Goal: Obtain resource: Download file/media

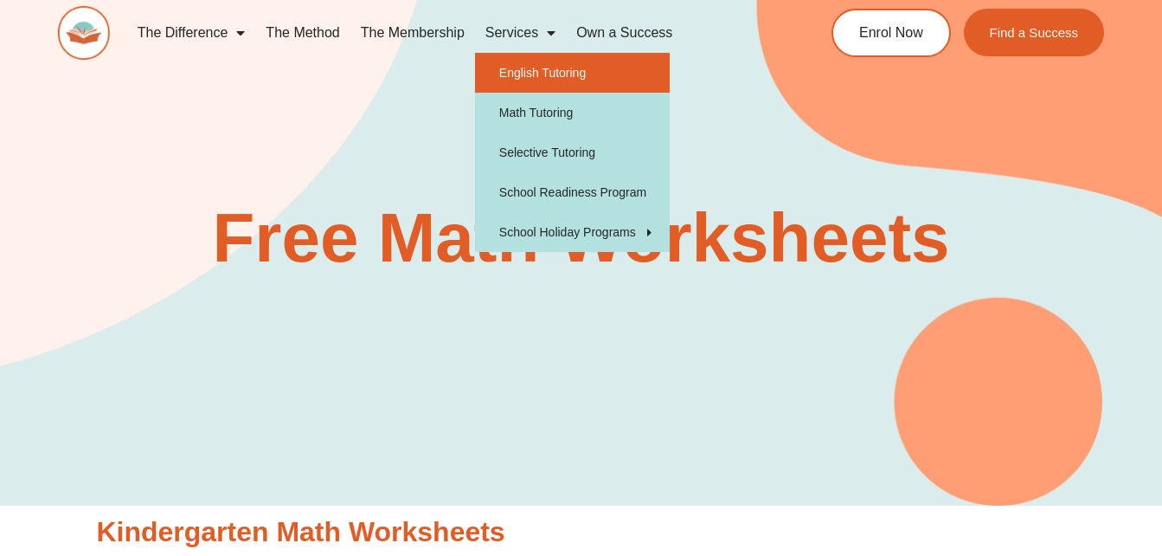
click at [573, 71] on link "English Tutoring" at bounding box center [572, 73] width 195 height 40
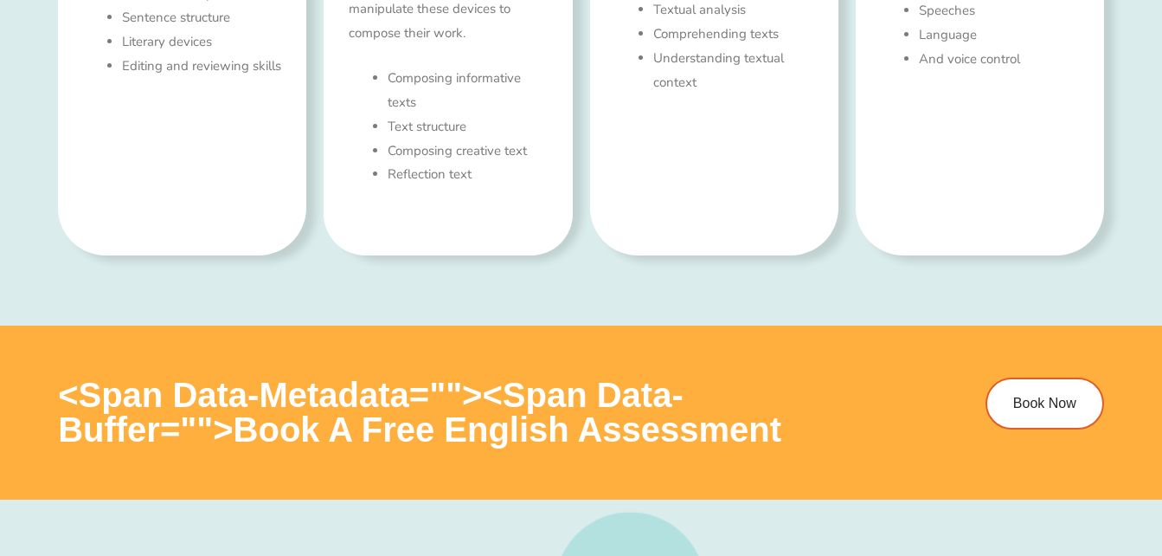
scroll to position [865, 0]
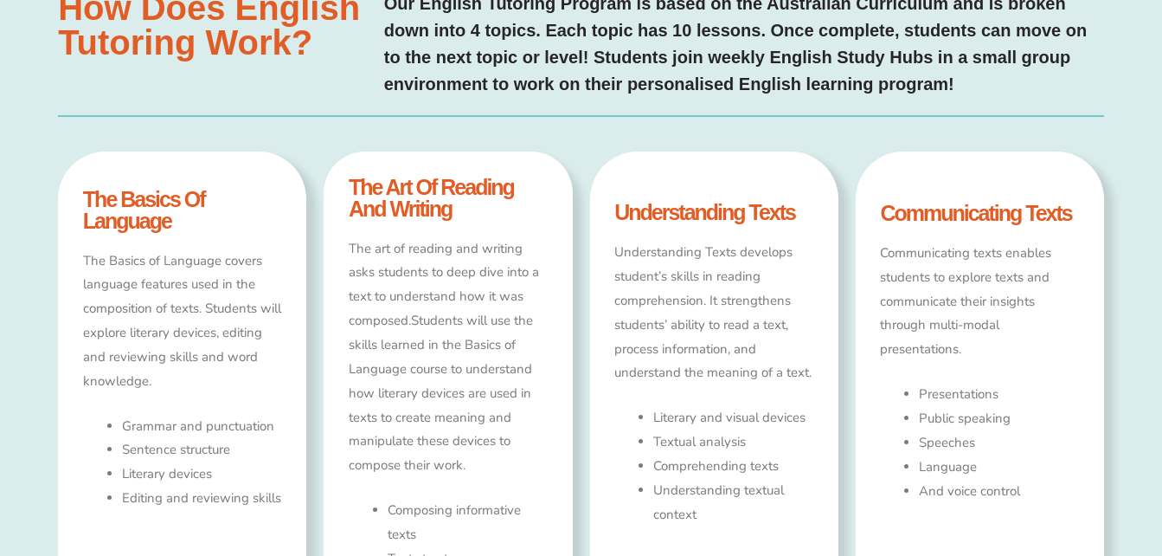
type input "*"
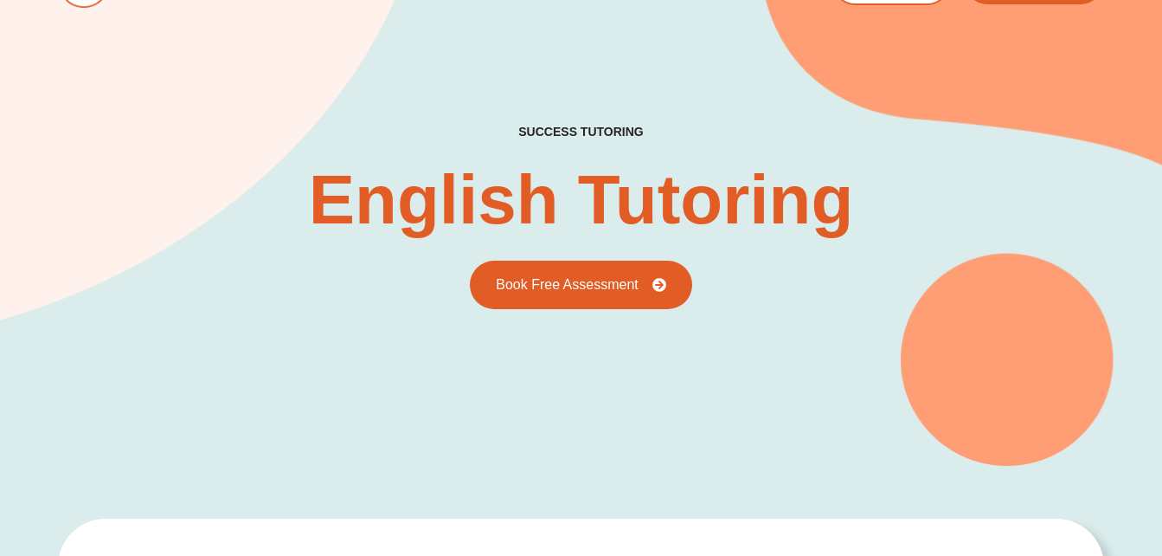
scroll to position [0, 0]
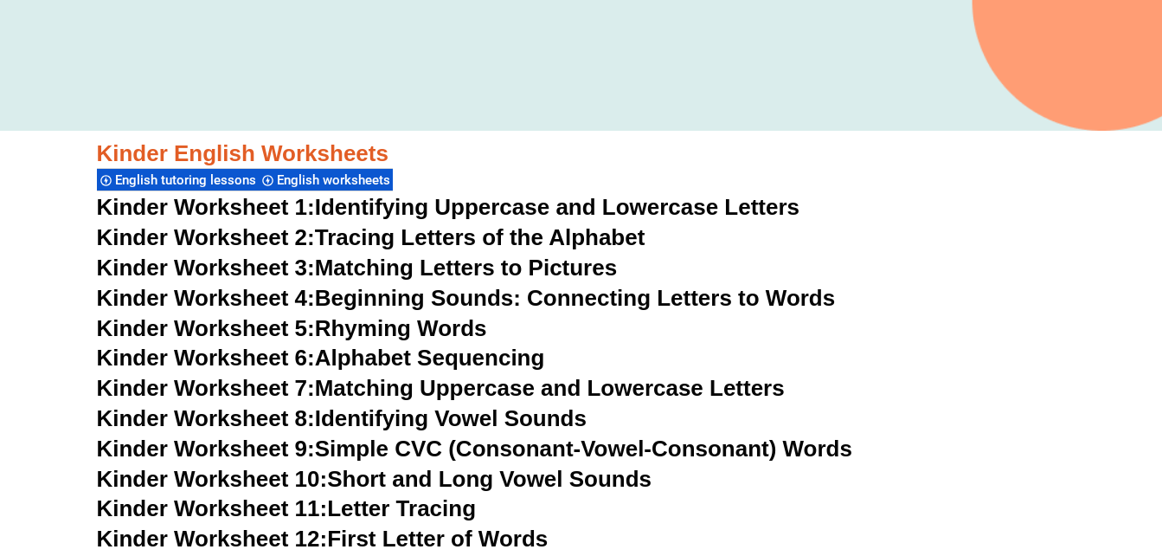
scroll to position [606, 0]
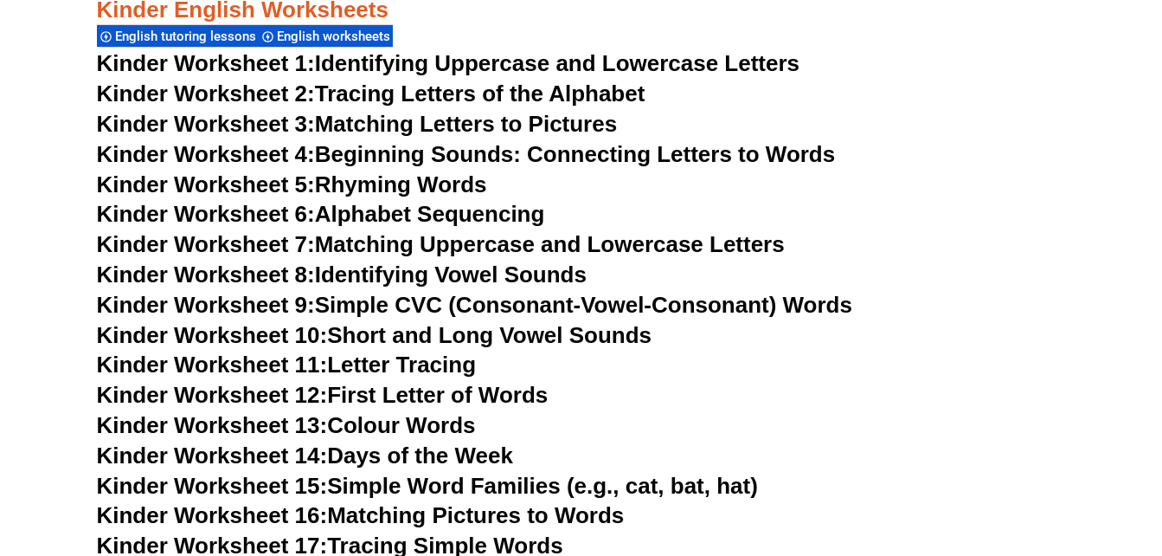
scroll to position [692, 0]
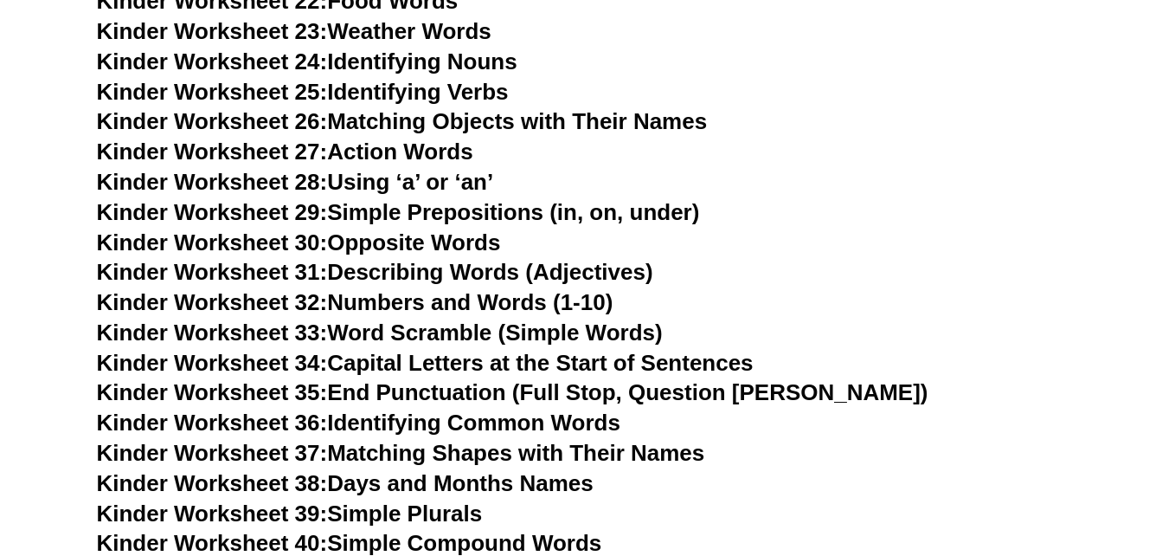
scroll to position [1385, 0]
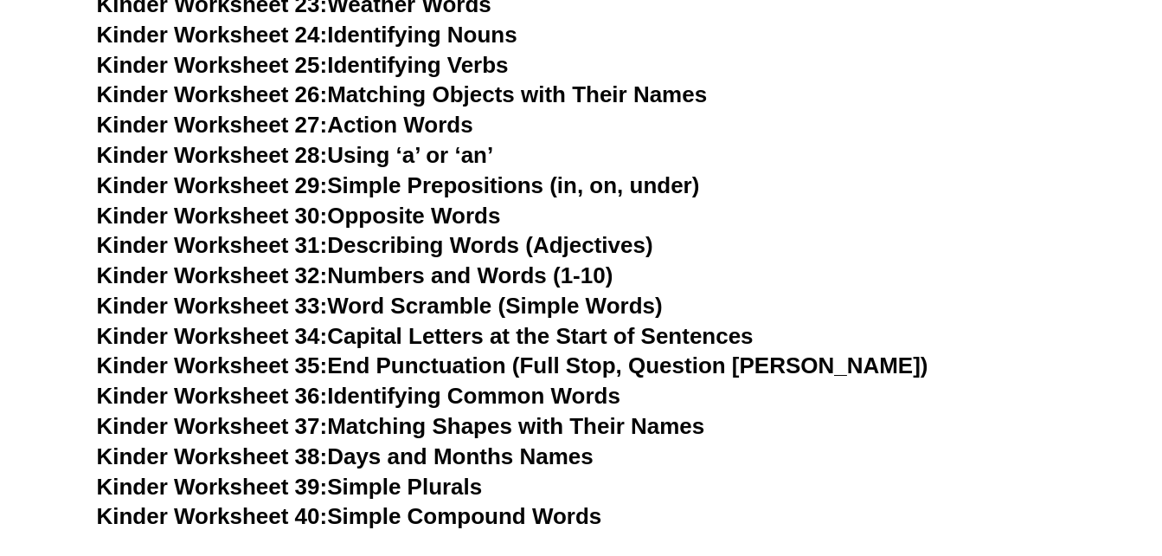
click at [584, 511] on link "Kinder Worksheet 40: Simple Compound Words" at bounding box center [349, 516] width 505 height 26
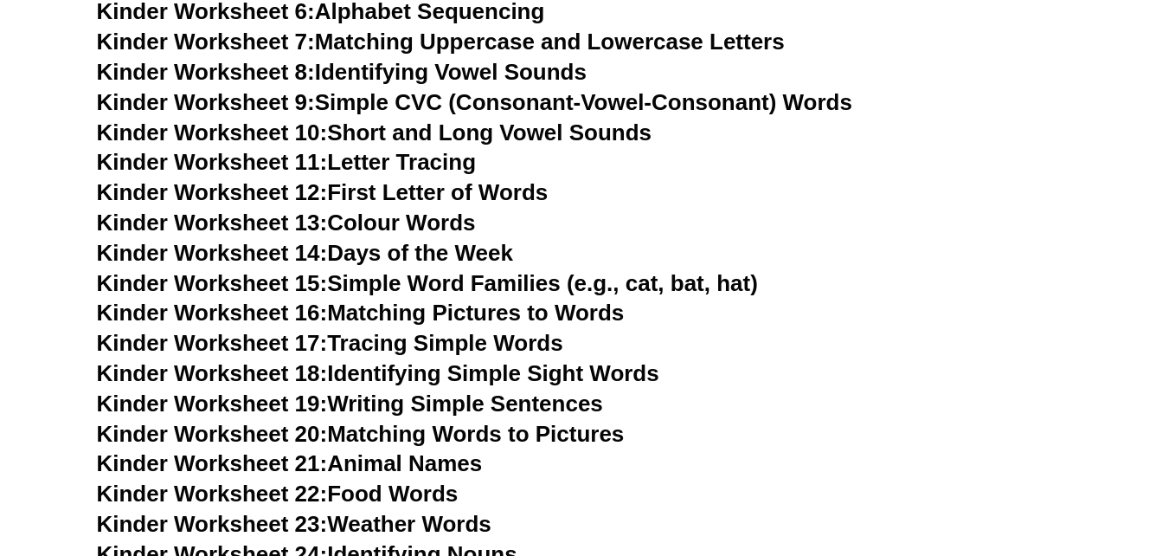
scroll to position [779, 0]
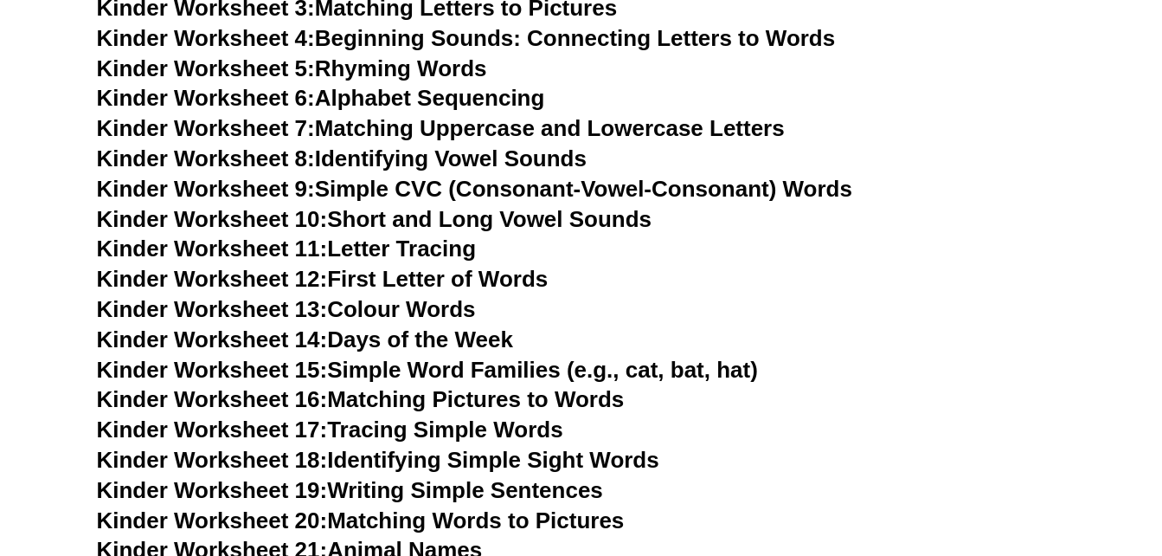
click at [1045, 142] on h3 "Kinder Worksheet 7: Matching Uppercase and Lowercase Letters" at bounding box center [581, 128] width 969 height 29
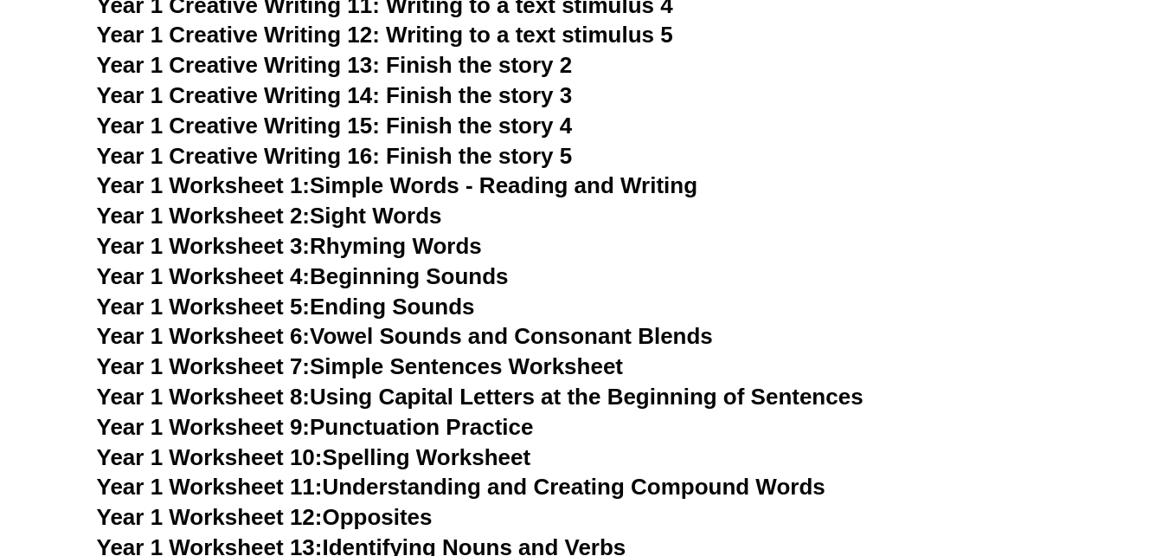
scroll to position [3289, 0]
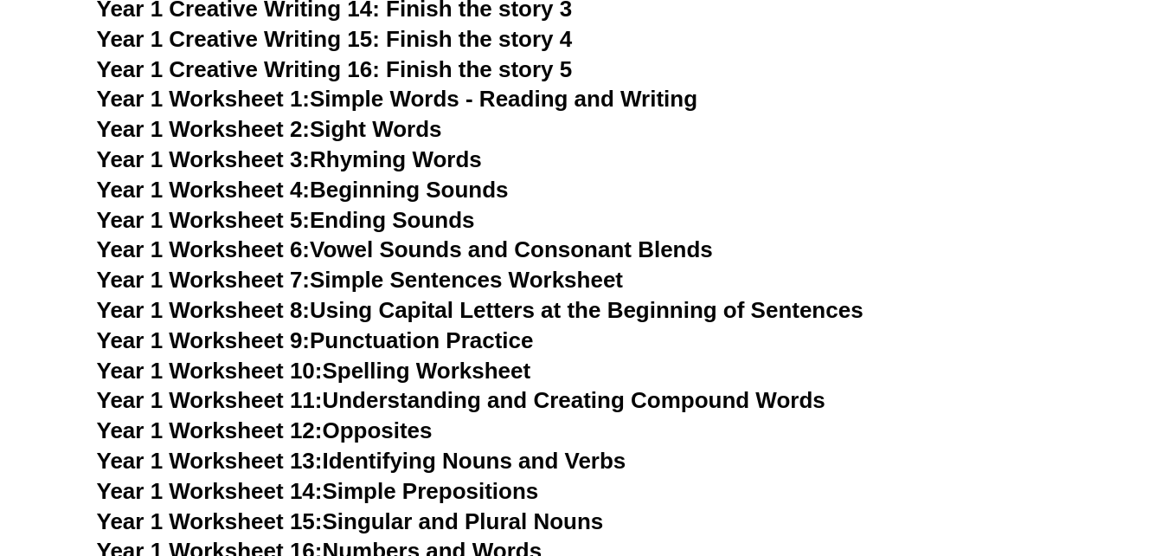
click at [459, 333] on link "Year 1 Worksheet 9: Punctuation Practice" at bounding box center [315, 340] width 437 height 26
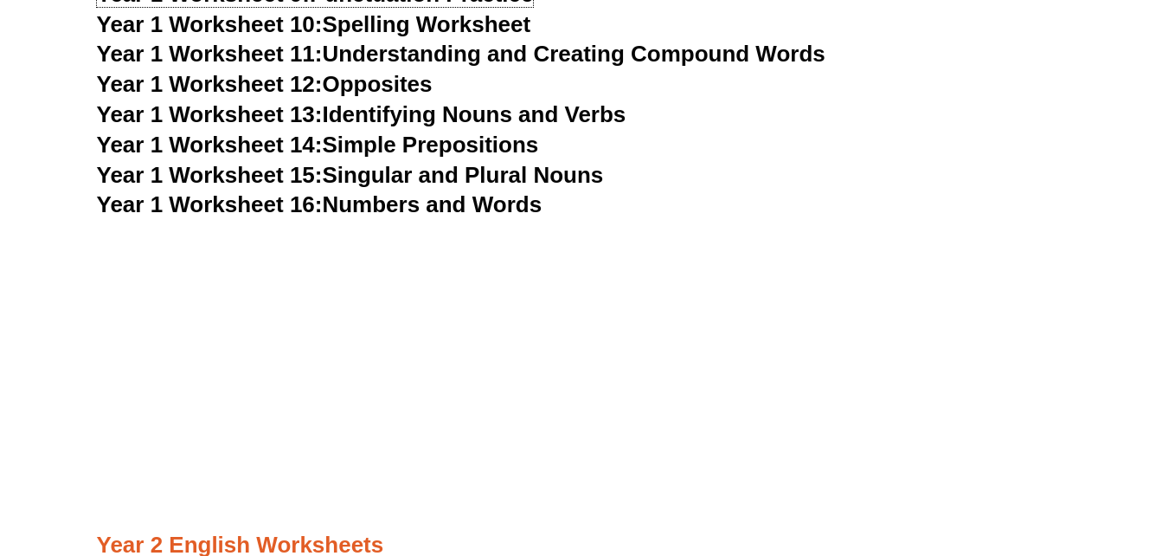
scroll to position [3548, 0]
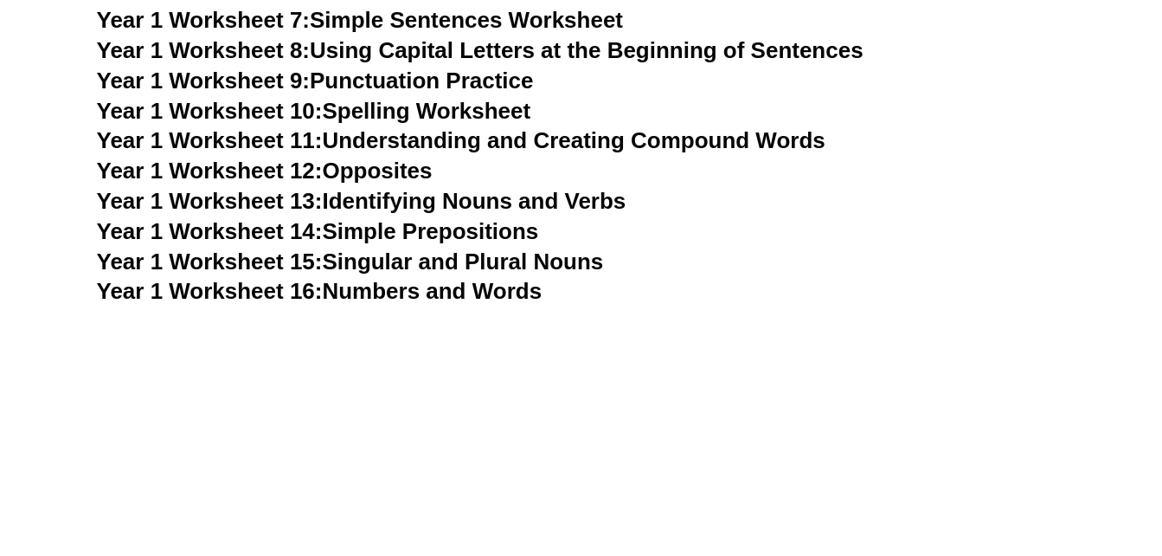
click at [565, 258] on link "Year 1 Worksheet 15: Singular and Plural Nouns" at bounding box center [350, 261] width 507 height 26
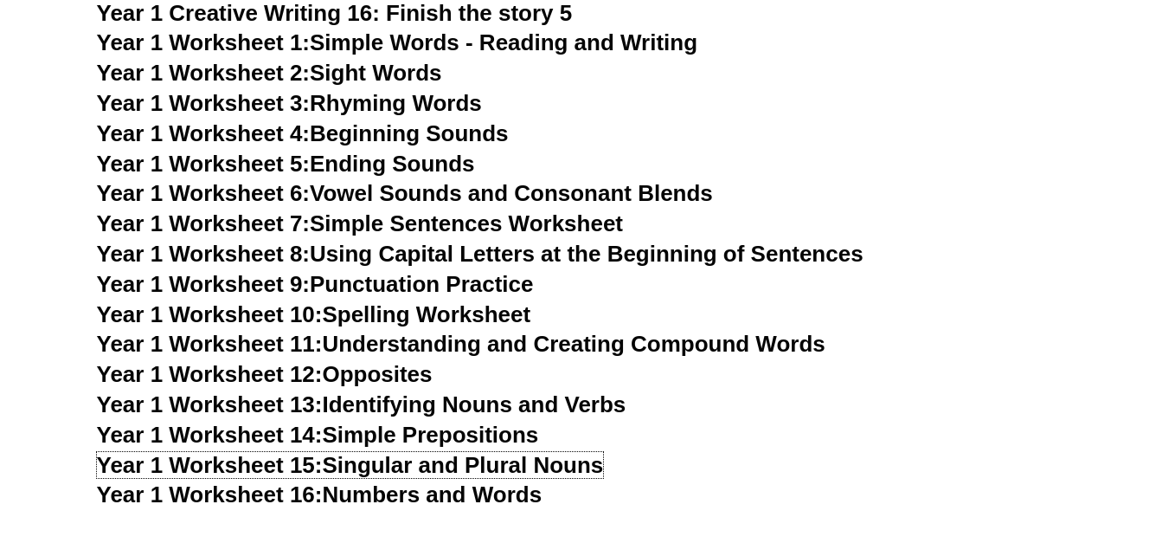
scroll to position [3375, 0]
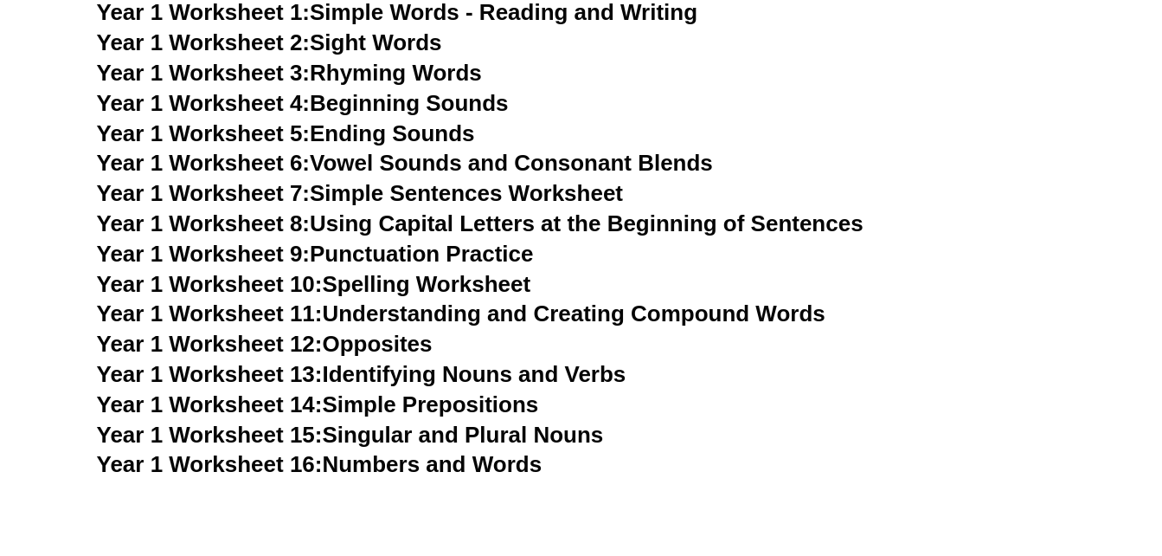
click at [400, 335] on link "Year 1 Worksheet 12: Opposites" at bounding box center [265, 344] width 336 height 26
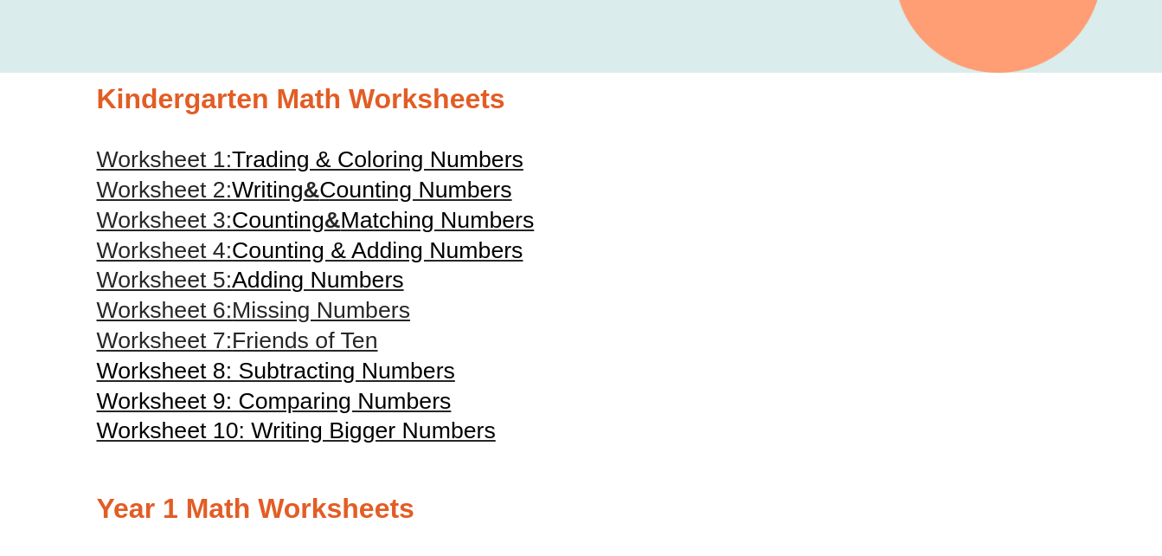
scroll to position [606, 0]
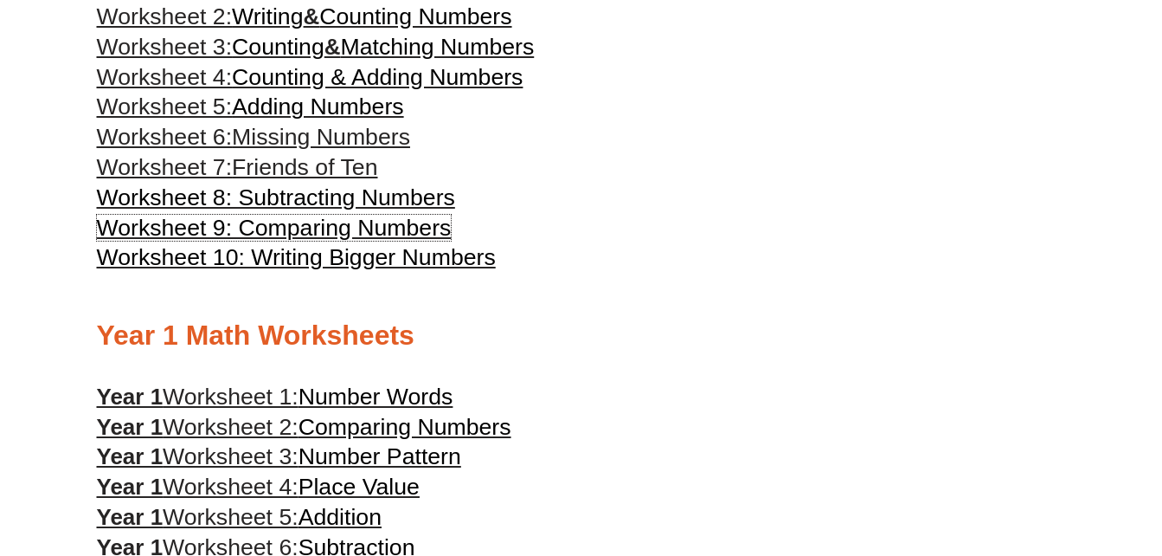
drag, startPoint x: 383, startPoint y: 221, endPoint x: 465, endPoint y: 235, distance: 83.5
click at [383, 221] on span "Worksheet 9: Comparing Numbers" at bounding box center [274, 228] width 355 height 26
click at [475, 252] on span "Worksheet 10: Writing Bigger Numbers" at bounding box center [296, 257] width 399 height 26
click at [326, 159] on span "Friends of Ten" at bounding box center [304, 167] width 145 height 26
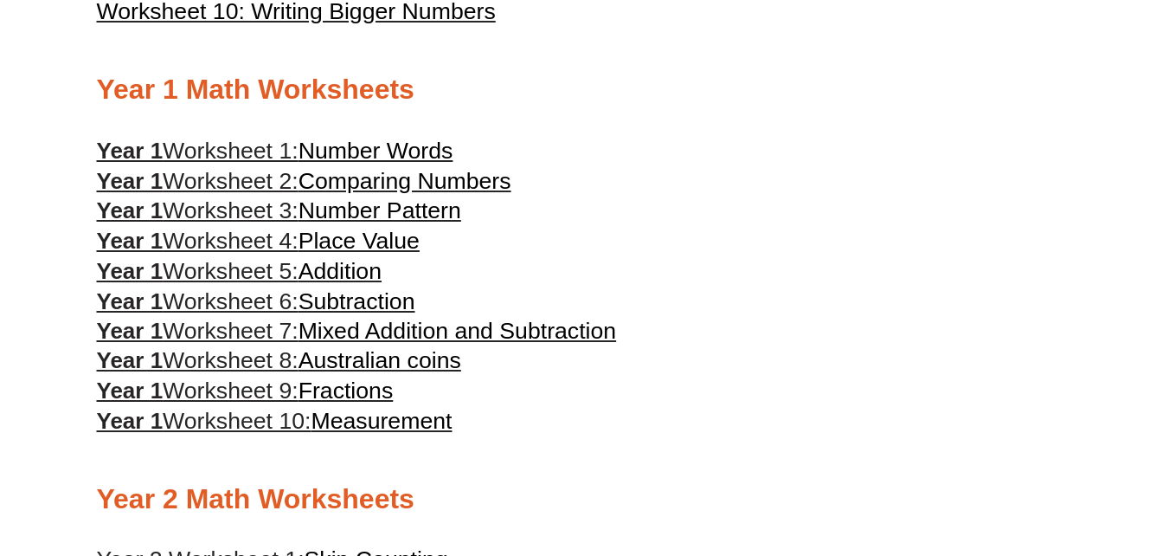
scroll to position [865, 0]
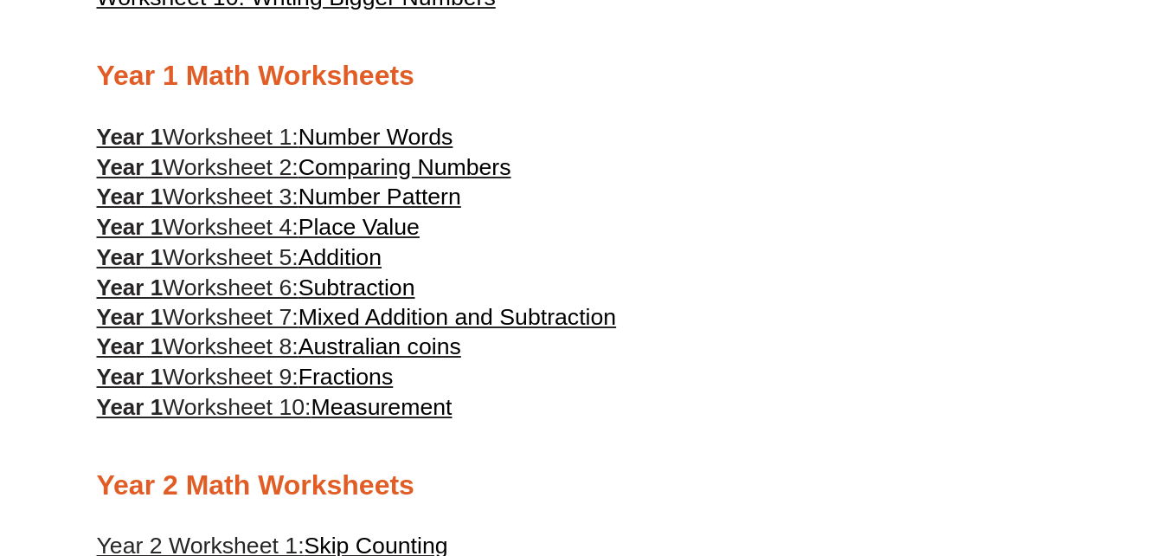
click at [443, 194] on span "Number Pattern" at bounding box center [380, 196] width 163 height 26
click at [407, 221] on span "Place Value" at bounding box center [359, 227] width 121 height 26
drag, startPoint x: 344, startPoint y: 368, endPoint x: 403, endPoint y: 375, distance: 59.3
click at [344, 368] on span "Fractions" at bounding box center [346, 376] width 95 height 26
